Goal: Information Seeking & Learning: Learn about a topic

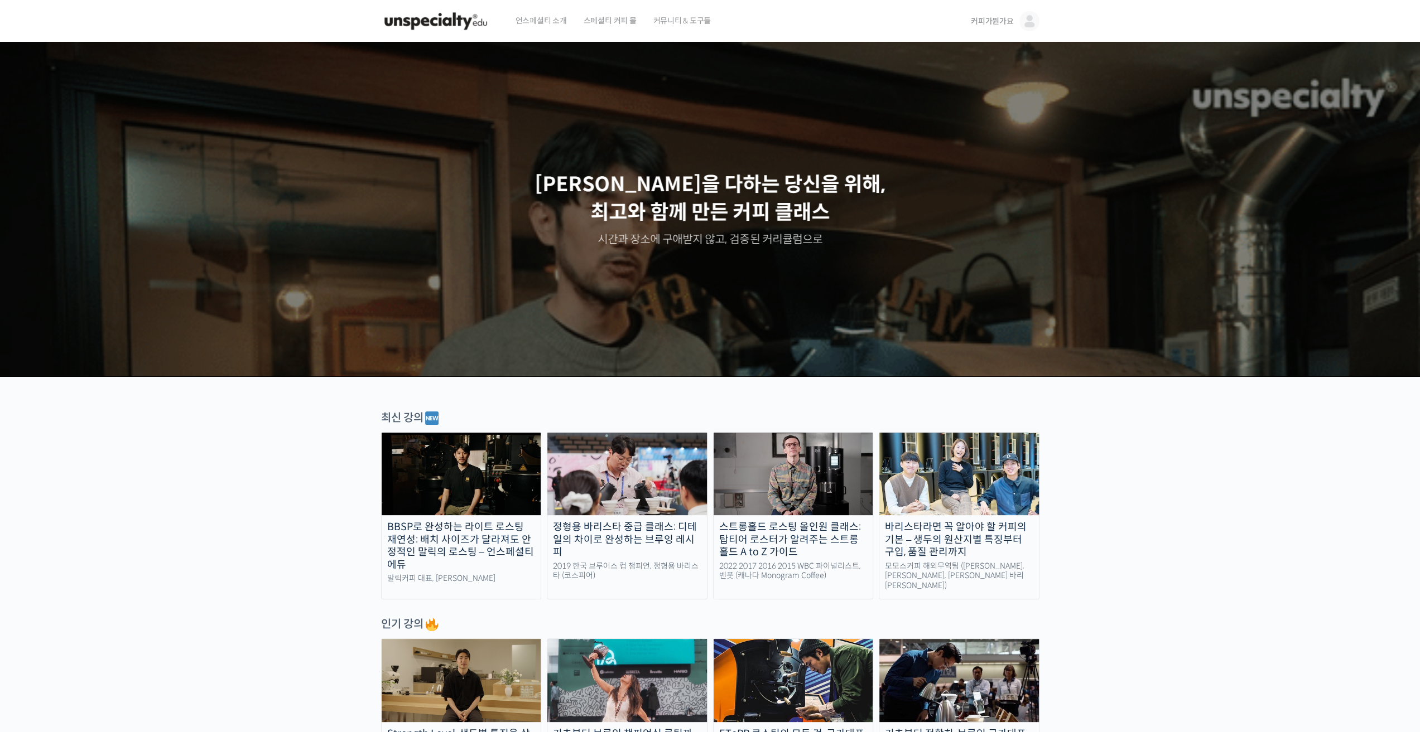
click at [1011, 13] on link "커피가뭔가요" at bounding box center [1005, 21] width 69 height 42
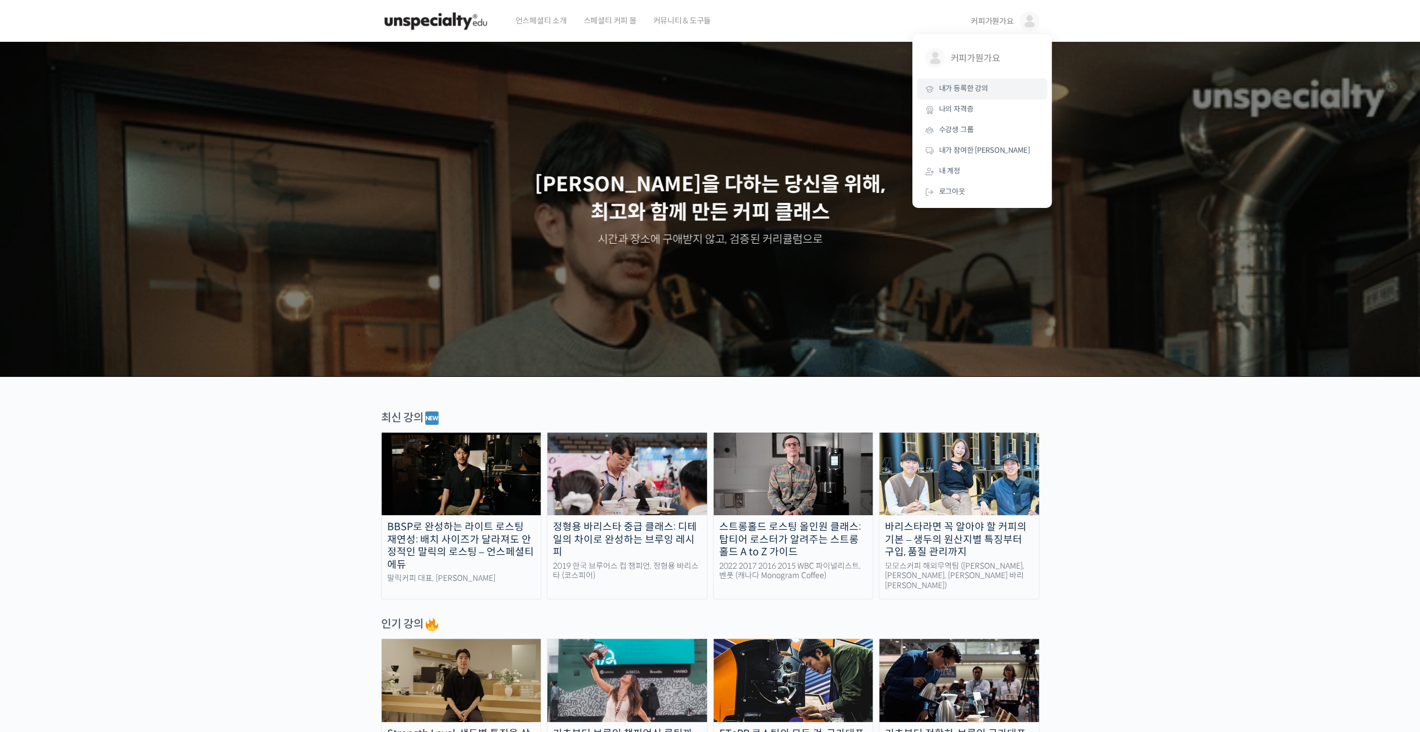
click at [973, 82] on link "내가 등록한 강의" at bounding box center [981, 89] width 131 height 21
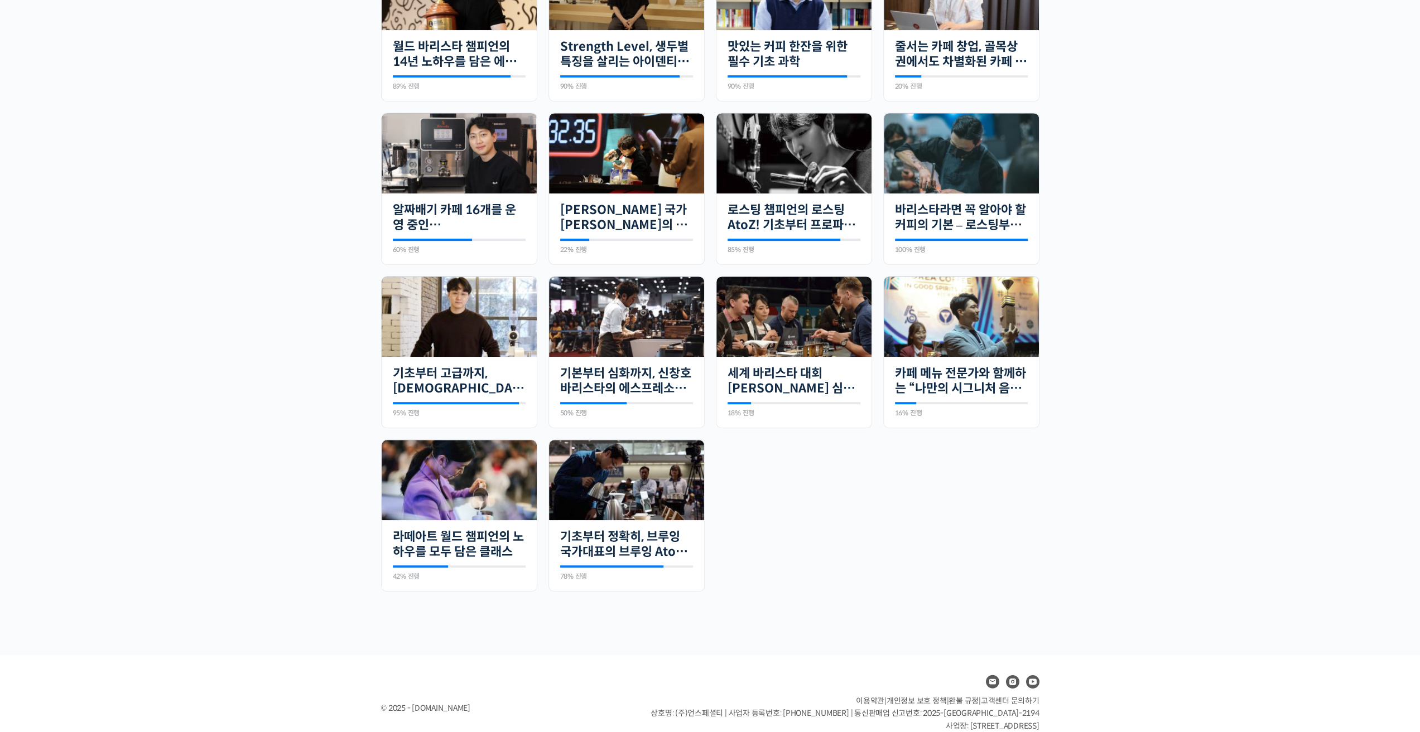
scroll to position [537, 0]
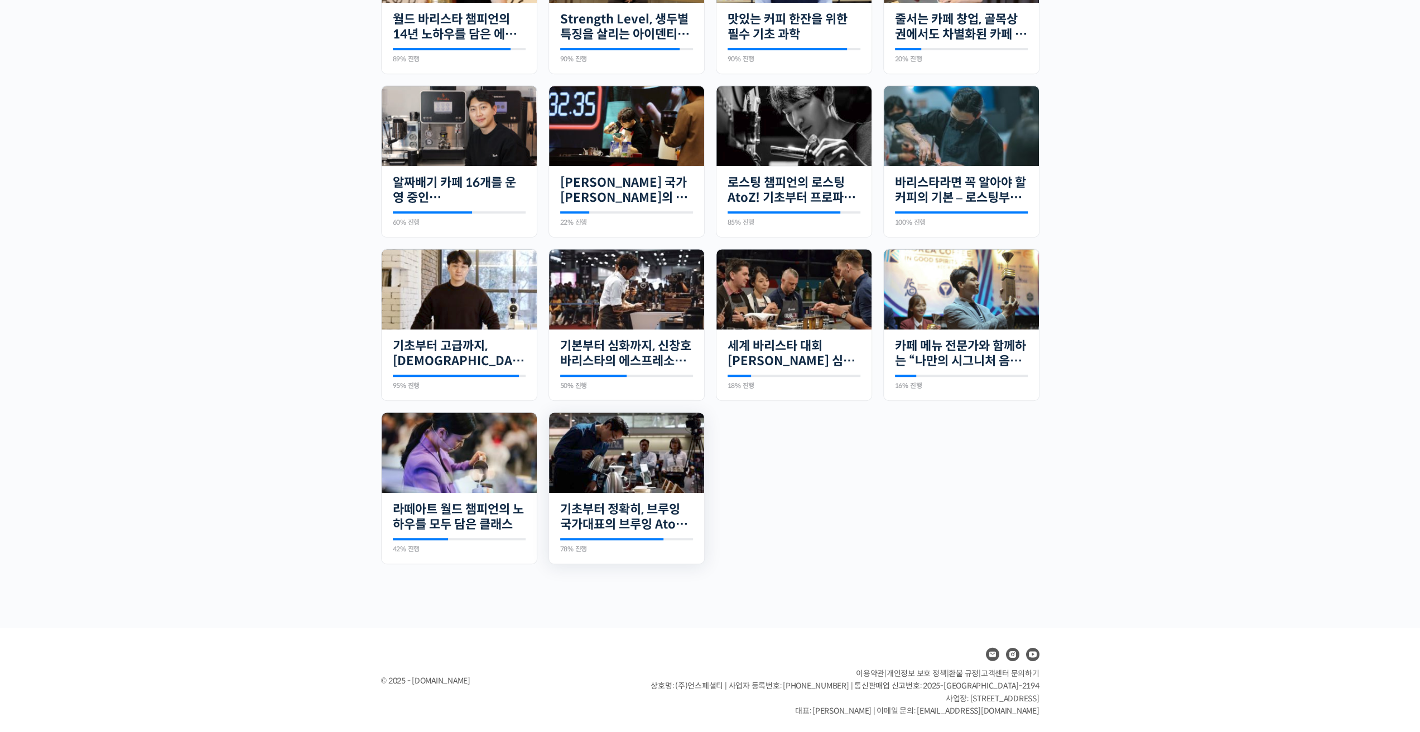
click at [599, 452] on img at bounding box center [626, 453] width 155 height 81
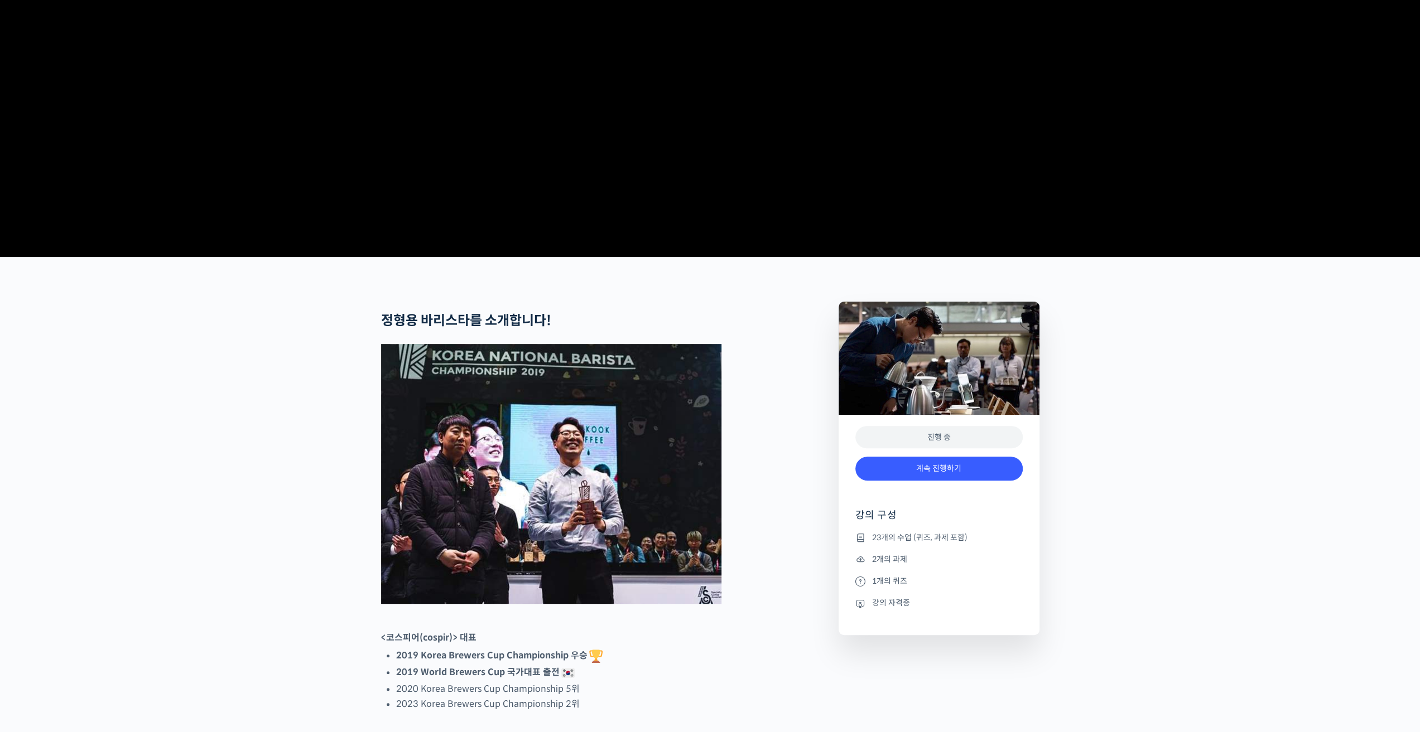
scroll to position [223, 0]
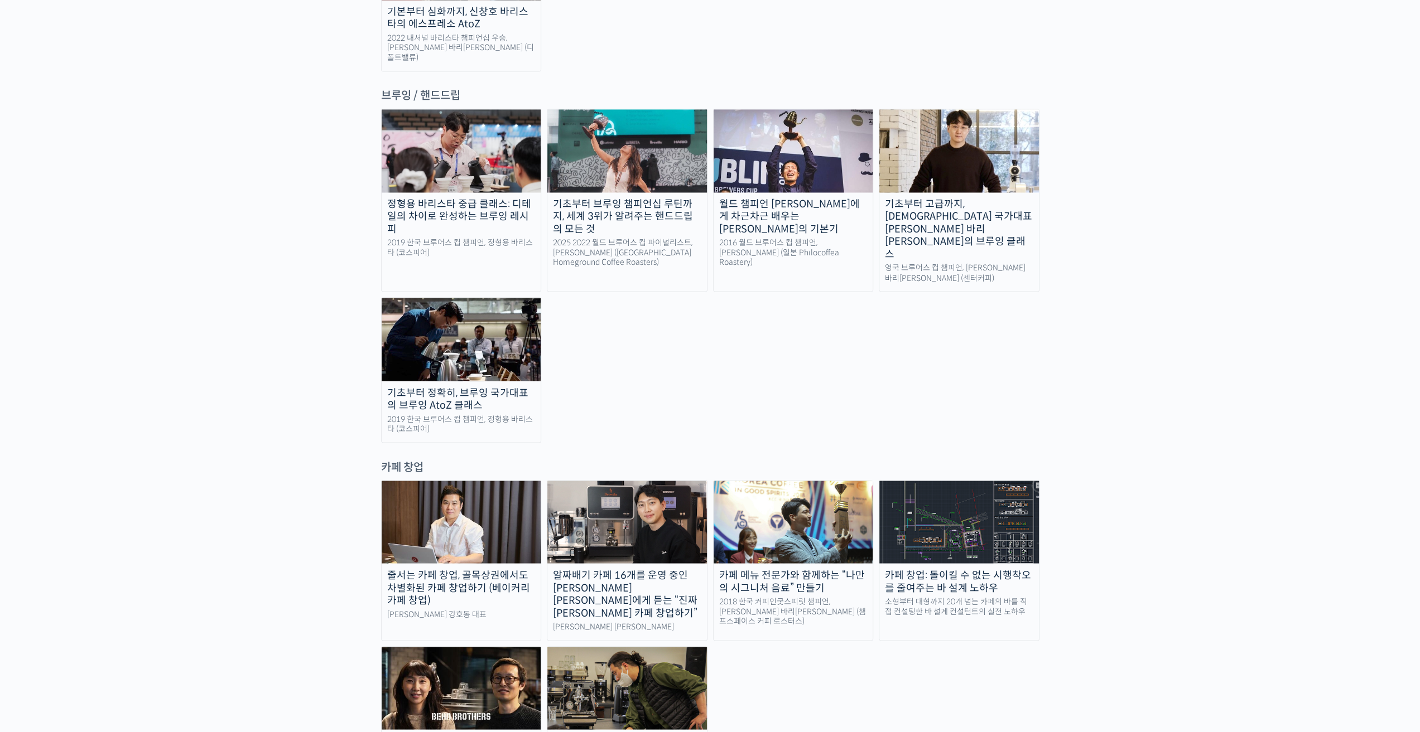
scroll to position [1897, 0]
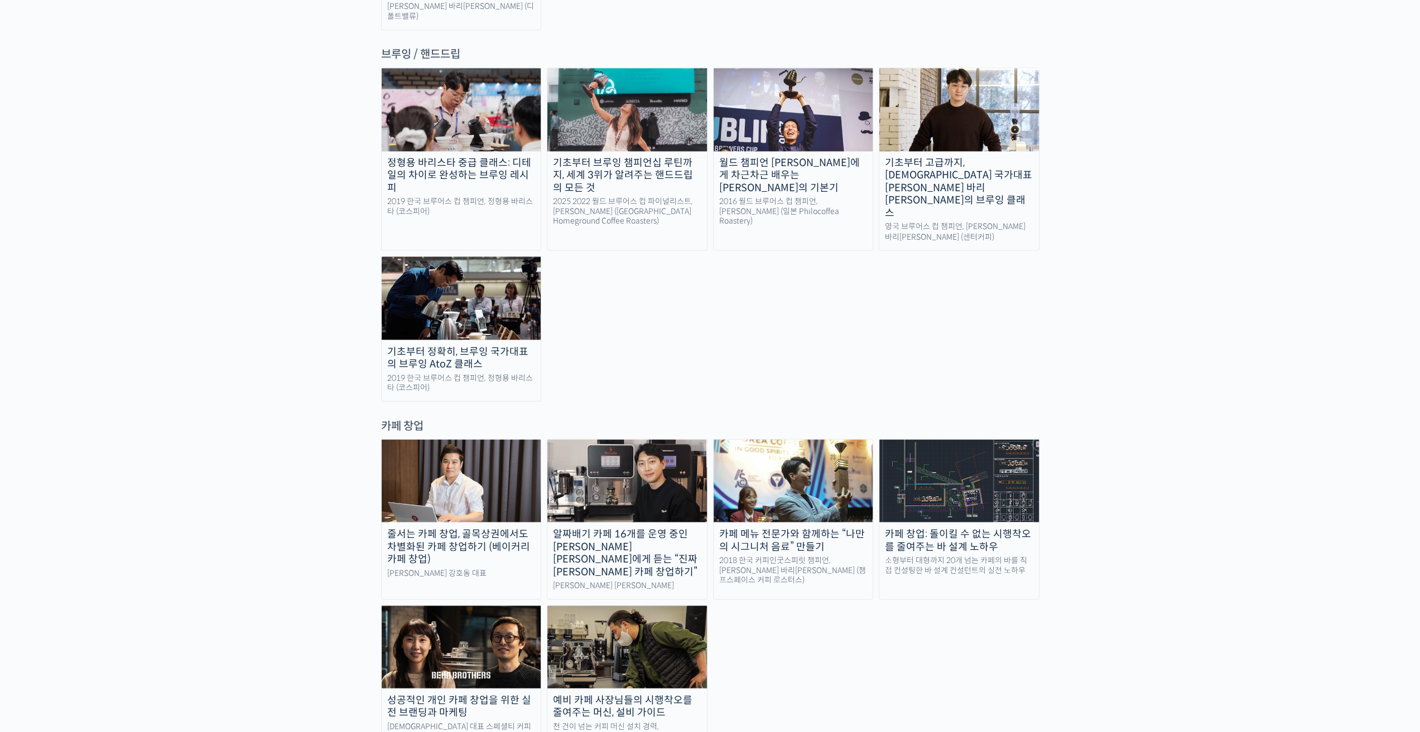
click at [774, 440] on img at bounding box center [793, 481] width 160 height 83
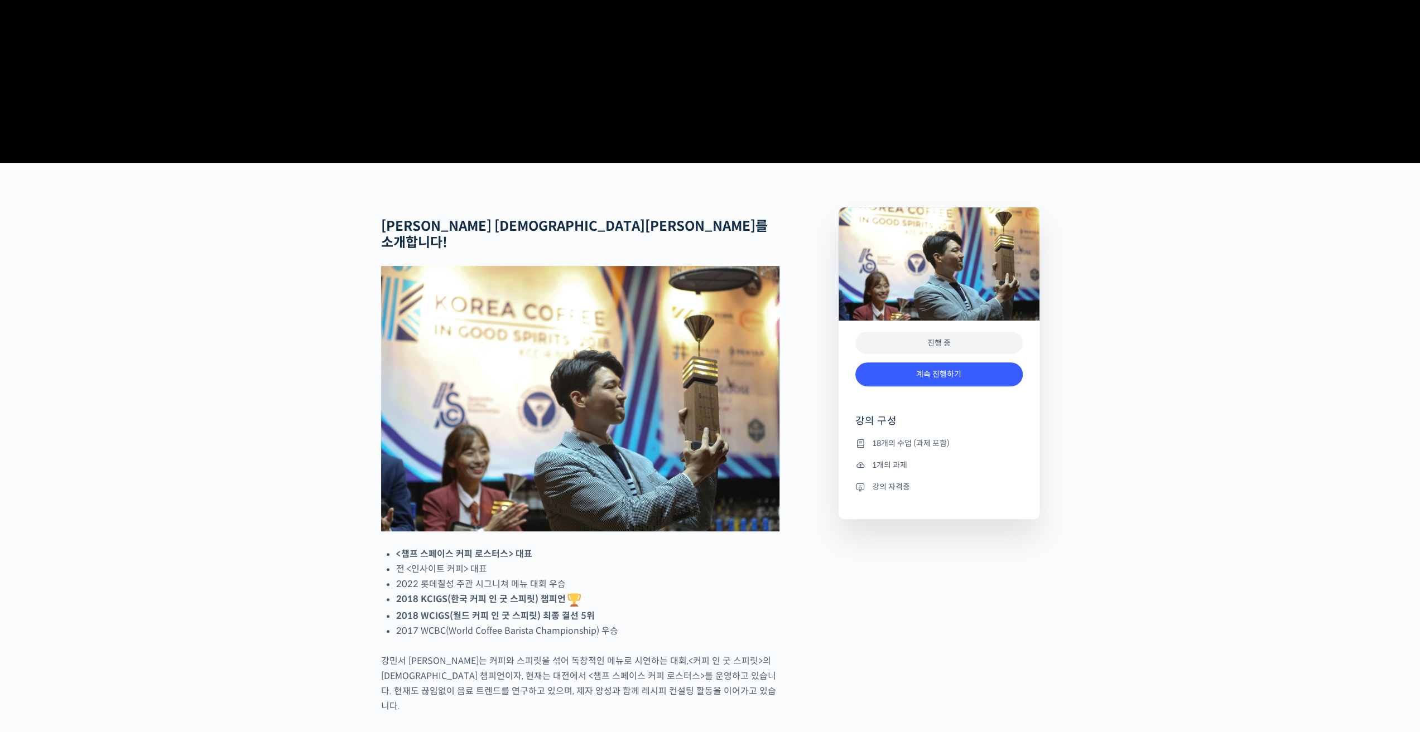
scroll to position [279, 0]
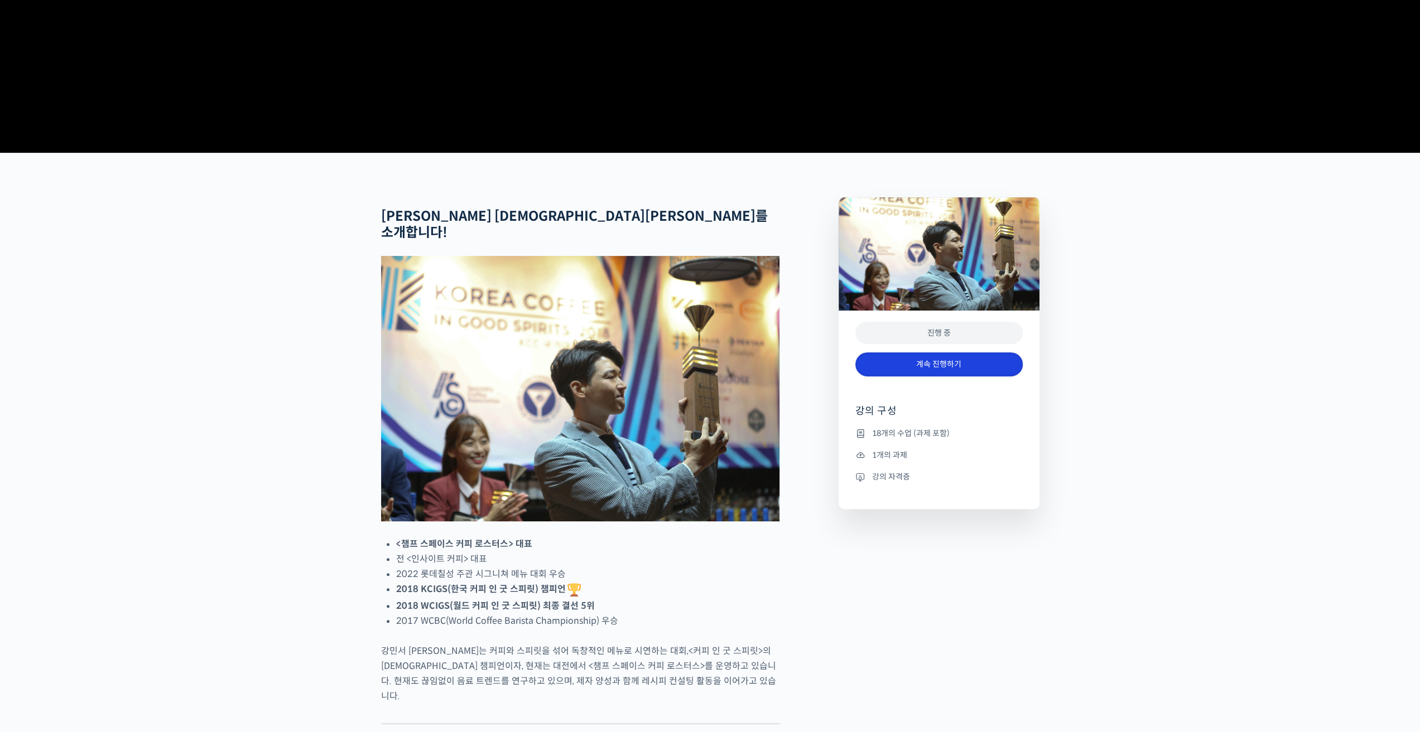
click at [901, 377] on link "계속 진행하기" at bounding box center [938, 365] width 167 height 24
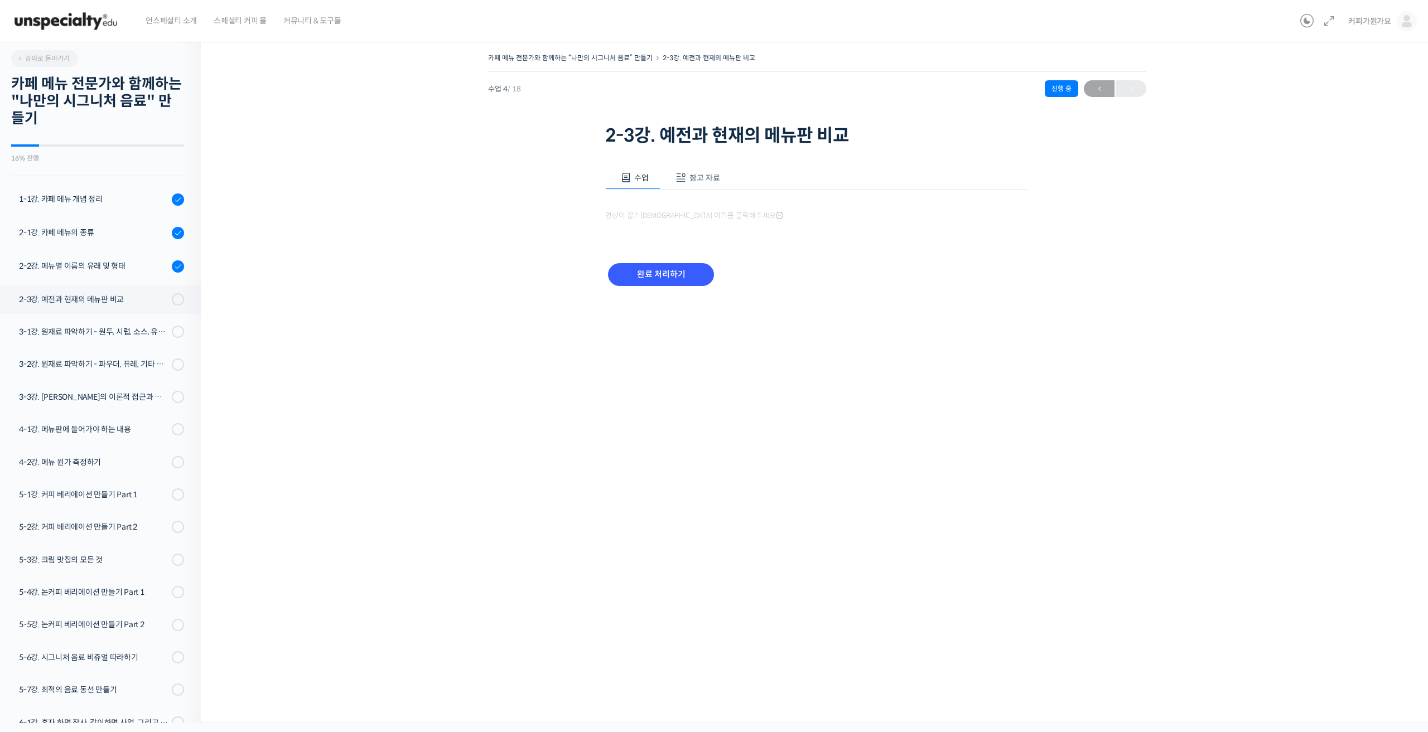
scroll to position [55, 0]
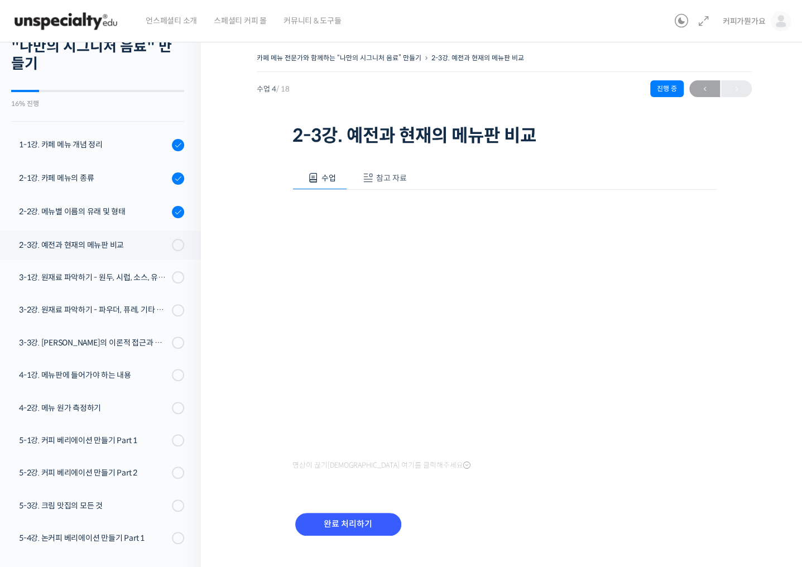
click at [559, 526] on div "완료 처리하기" at bounding box center [504, 533] width 424 height 64
drag, startPoint x: 554, startPoint y: 529, endPoint x: 542, endPoint y: 541, distance: 16.6
click at [552, 533] on div "완료 처리하기" at bounding box center [504, 533] width 424 height 64
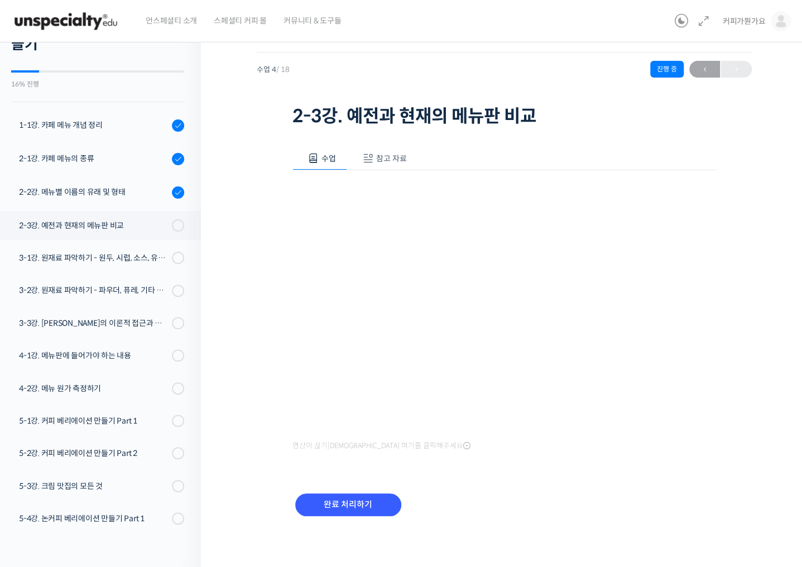
scroll to position [0, 0]
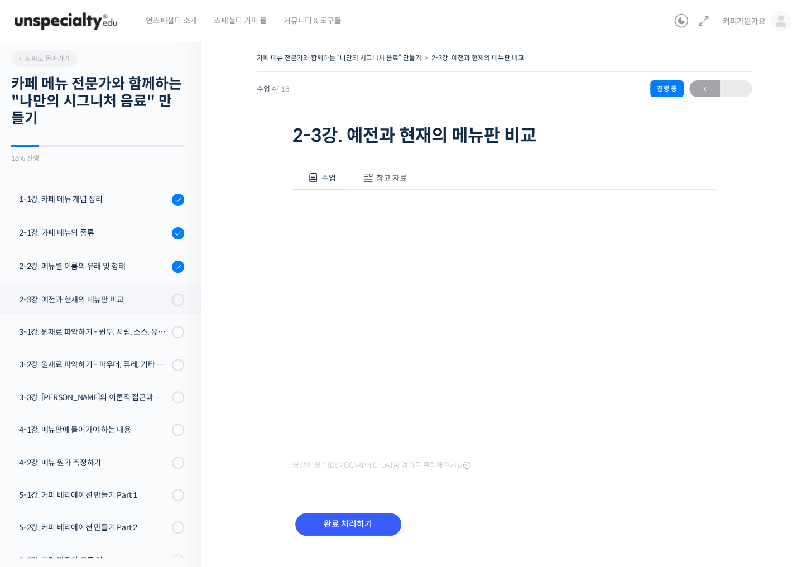
click at [512, 39] on div "언스페셜티 소개 스페셜티 커피 몰 커뮤니티 & 도구들" at bounding box center [403, 21] width 532 height 42
click at [365, 530] on input "완료 처리하기" at bounding box center [348, 524] width 106 height 23
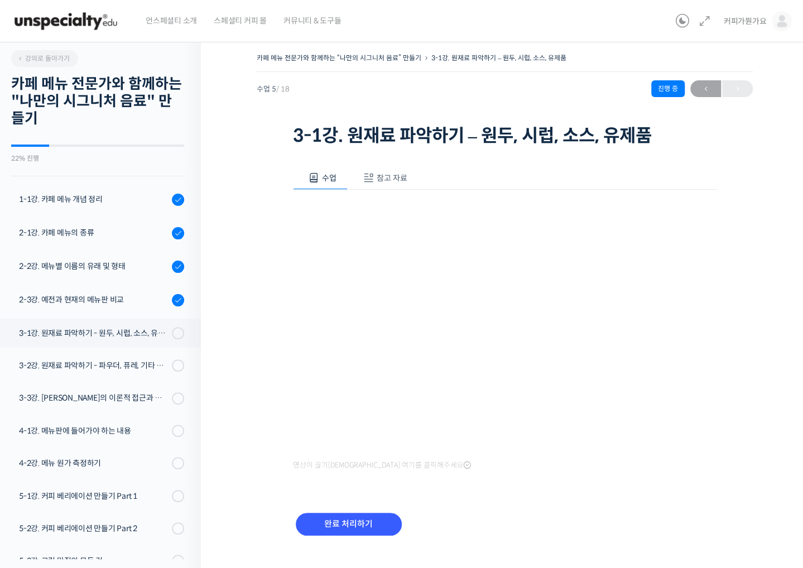
click at [503, 556] on div "완료 처리하기" at bounding box center [505, 533] width 424 height 64
click at [383, 495] on div "수업 참고 자료 영상이 끊기신다면 여기를 클릭해주세요 PPT 수업 자료 (클릭하시면 새 창에서 열립니다) 영상에서 사용된 재료들 주시 홀릭 블…" at bounding box center [505, 357] width 424 height 416
click at [552, 499] on div "수업 참고 자료 영상이 끊기신다면 여기를 클릭해주세요 PPT 수업 자료 (클릭하시면 새 창에서 열립니다) 영상에서 사용된 재료들 주시 홀릭 블…" at bounding box center [505, 357] width 424 height 416
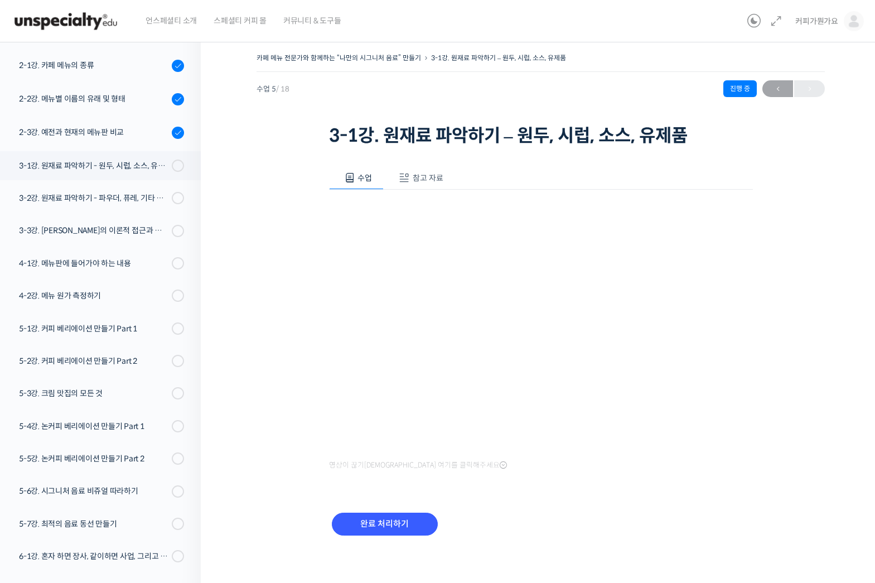
scroll to position [119, 0]
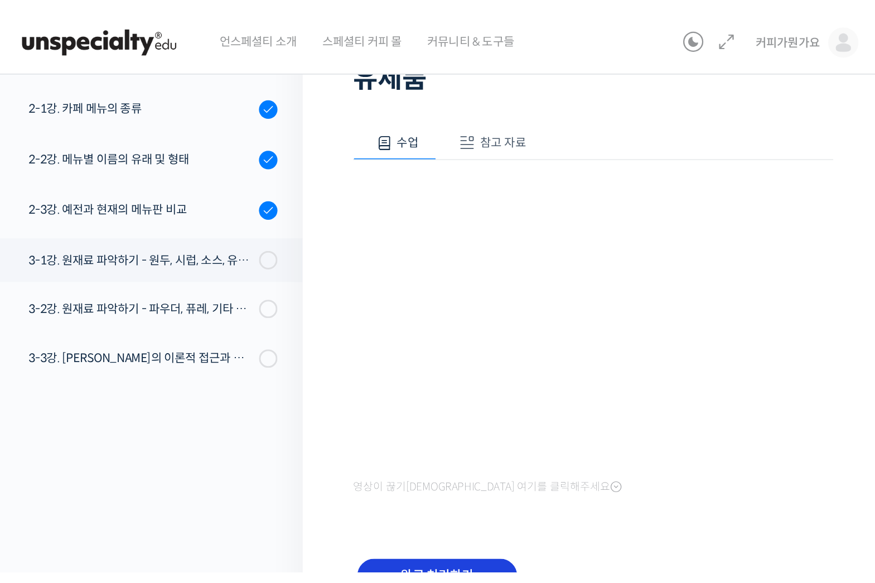
scroll to position [56, 0]
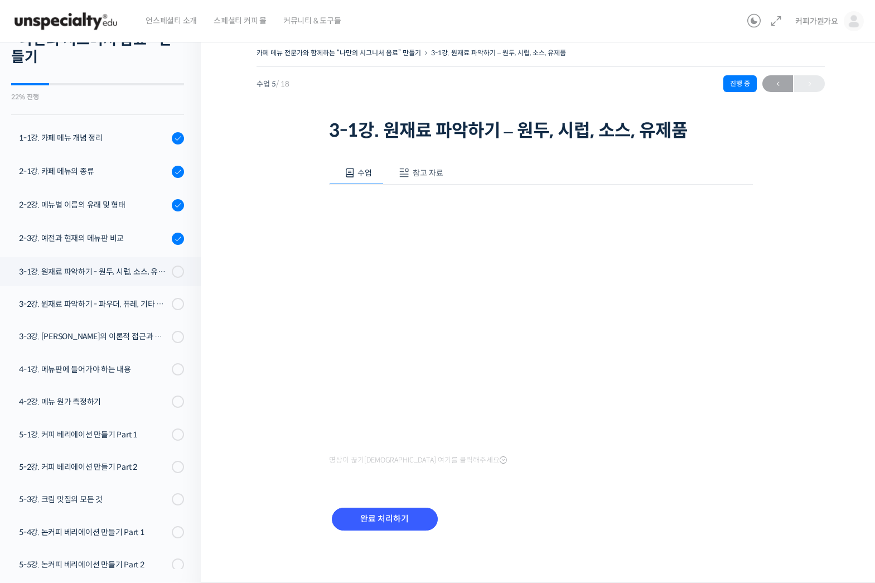
drag, startPoint x: 398, startPoint y: 552, endPoint x: 391, endPoint y: 538, distance: 15.0
click at [389, 539] on div "완료 처리하기" at bounding box center [541, 528] width 424 height 64
click at [413, 515] on input "완료 처리하기" at bounding box center [385, 519] width 106 height 23
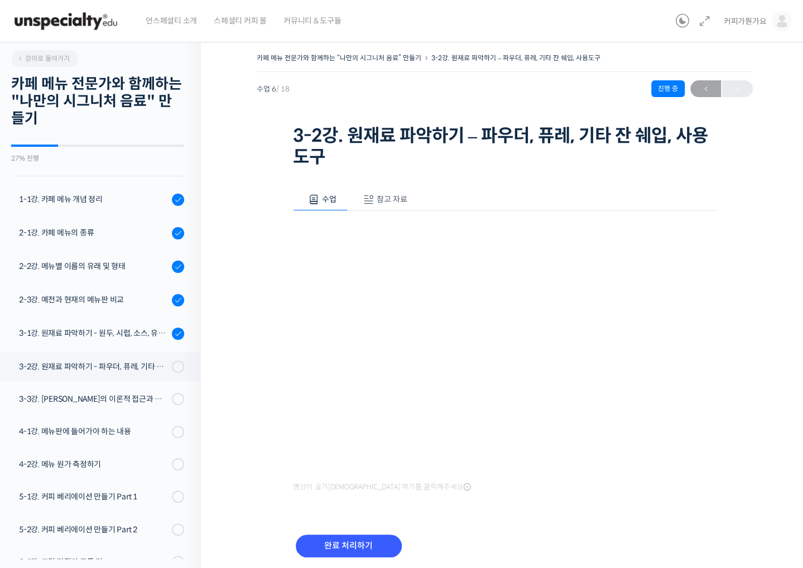
click at [649, 534] on div "완료 처리하기" at bounding box center [505, 555] width 424 height 64
